Goal: Task Accomplishment & Management: Use online tool/utility

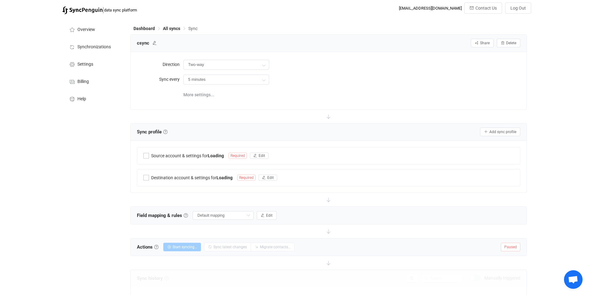
type input "Exchange On-Premises → Office 365"
type input "10 minutes"
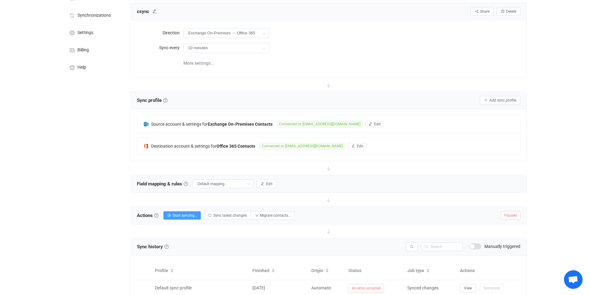
scroll to position [80, 0]
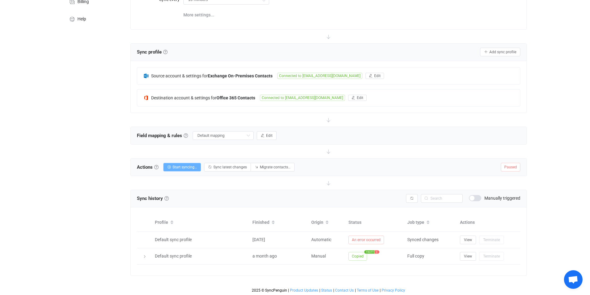
click at [182, 167] on span "Start syncing…" at bounding box center [185, 167] width 24 height 4
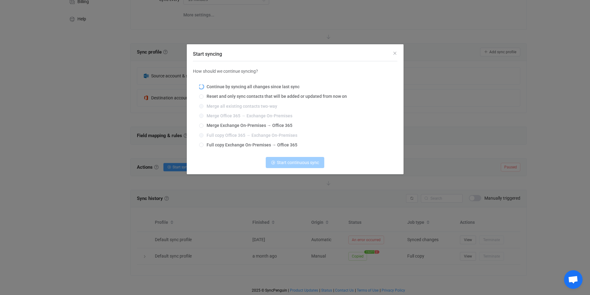
click at [245, 87] on span "Continue by syncing all changes since last sync" at bounding box center [252, 86] width 96 height 5
click at [204, 87] on input "Continue by syncing all changes since last sync" at bounding box center [201, 87] width 4 height 5
radio input "true"
click at [302, 164] on span "Continue syncing" at bounding box center [298, 162] width 33 height 5
